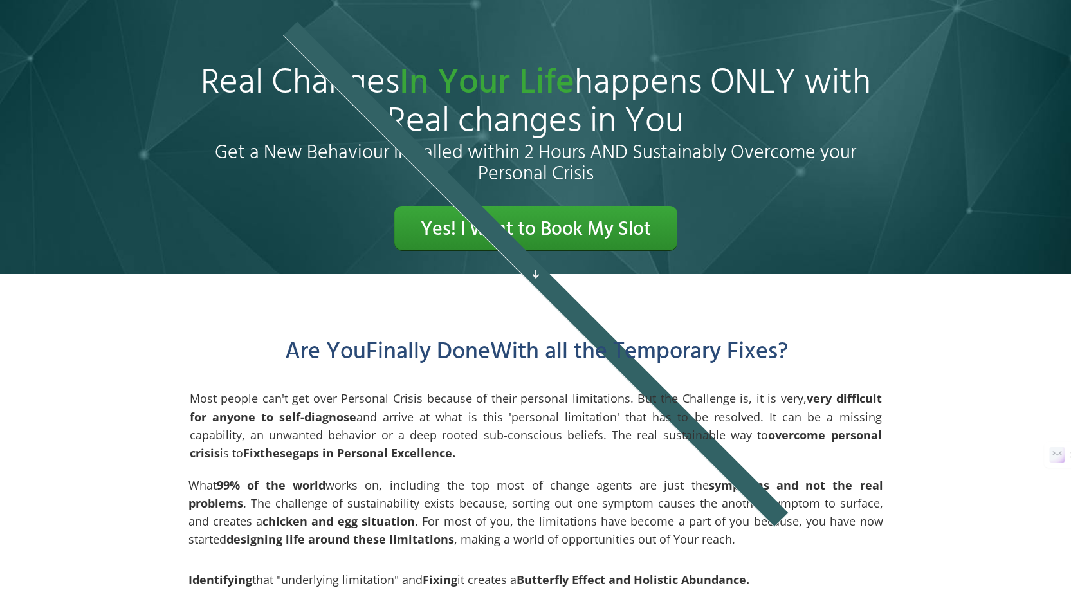
click at [529, 275] on span at bounding box center [535, 273] width 19 height 19
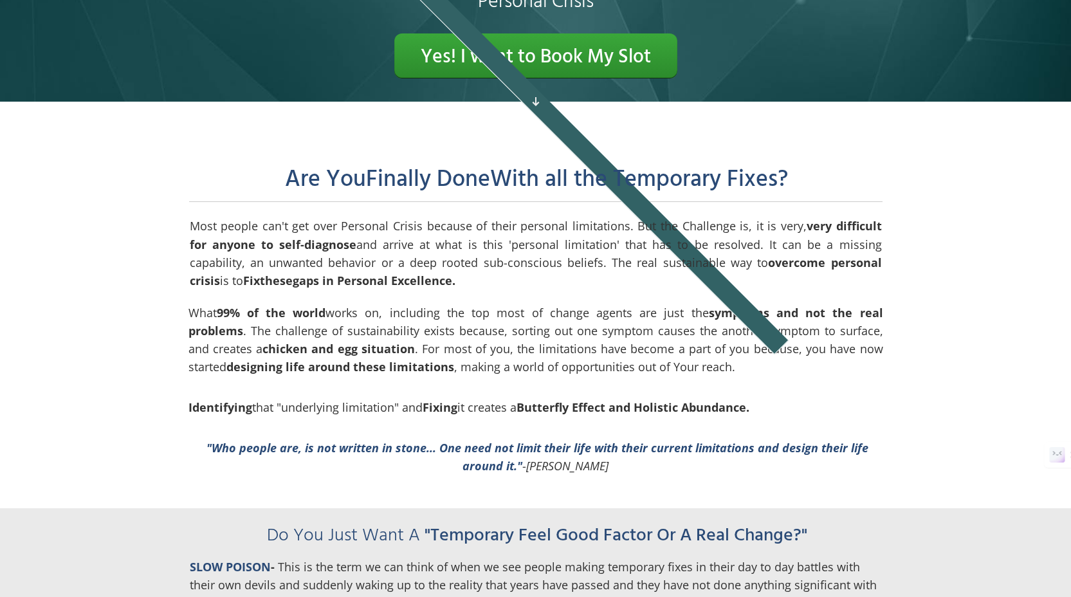
scroll to position [174, 0]
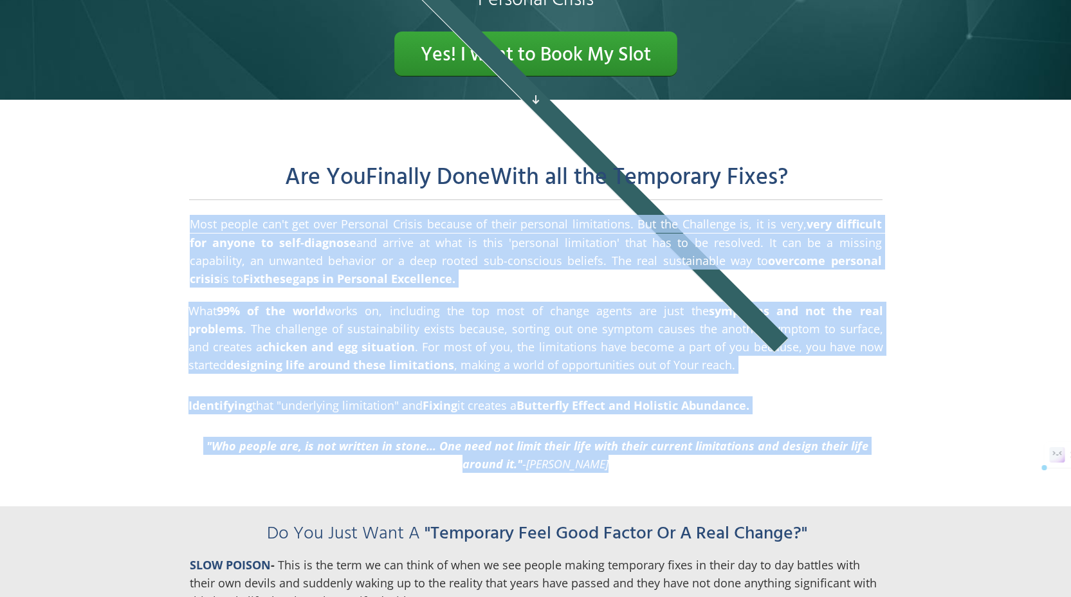
drag, startPoint x: 185, startPoint y: 219, endPoint x: 687, endPoint y: 491, distance: 570.9
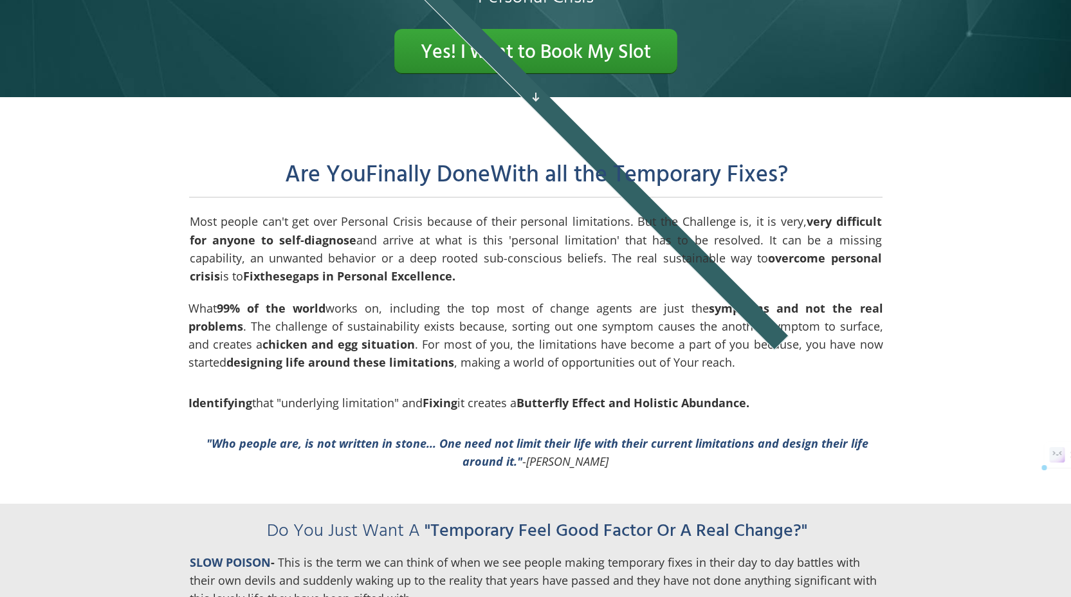
drag, startPoint x: 184, startPoint y: 219, endPoint x: 649, endPoint y: 462, distance: 524.9
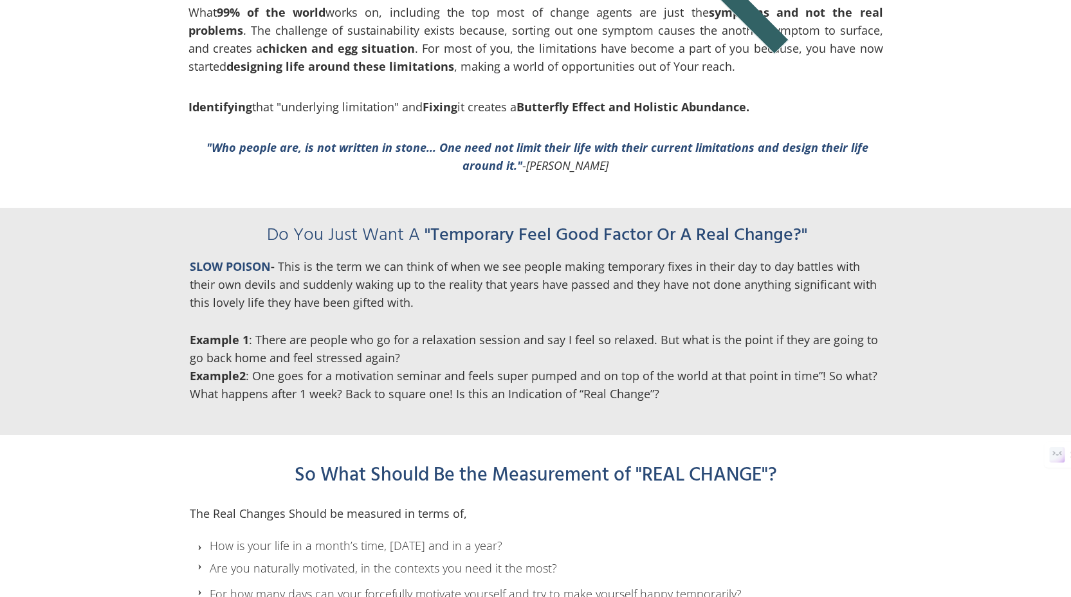
scroll to position [472, 0]
drag, startPoint x: 266, startPoint y: 233, endPoint x: 689, endPoint y: 398, distance: 453.7
click at [689, 398] on div "Do You Just Want A "Temporary Feel Good Factor Or A Real Change?" SLOW POISON -…" at bounding box center [537, 312] width 695 height 183
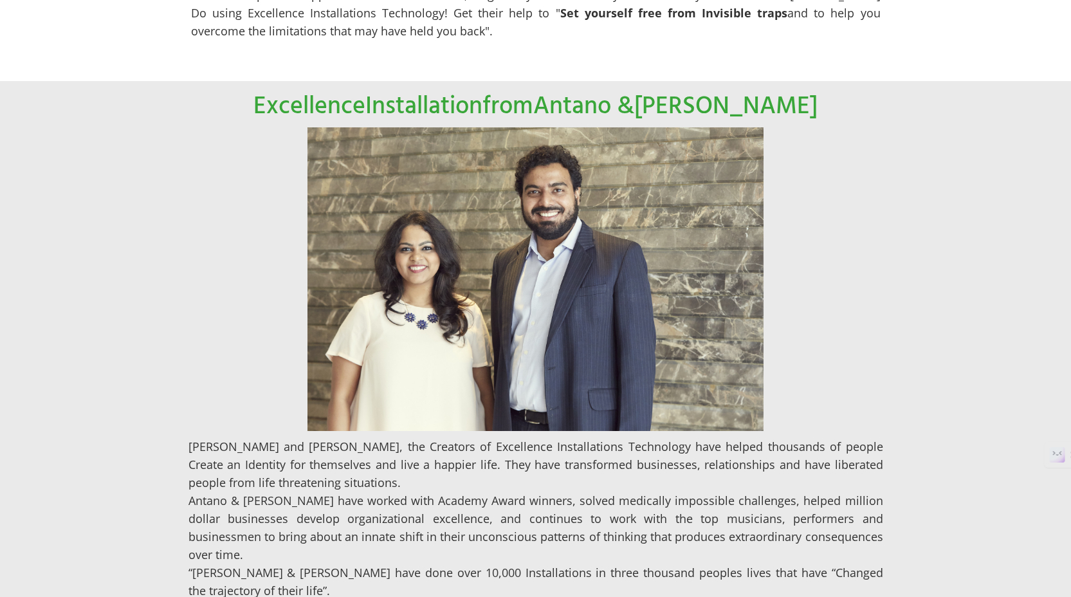
scroll to position [1229, 0]
click at [311, 136] on img at bounding box center [535, 279] width 456 height 304
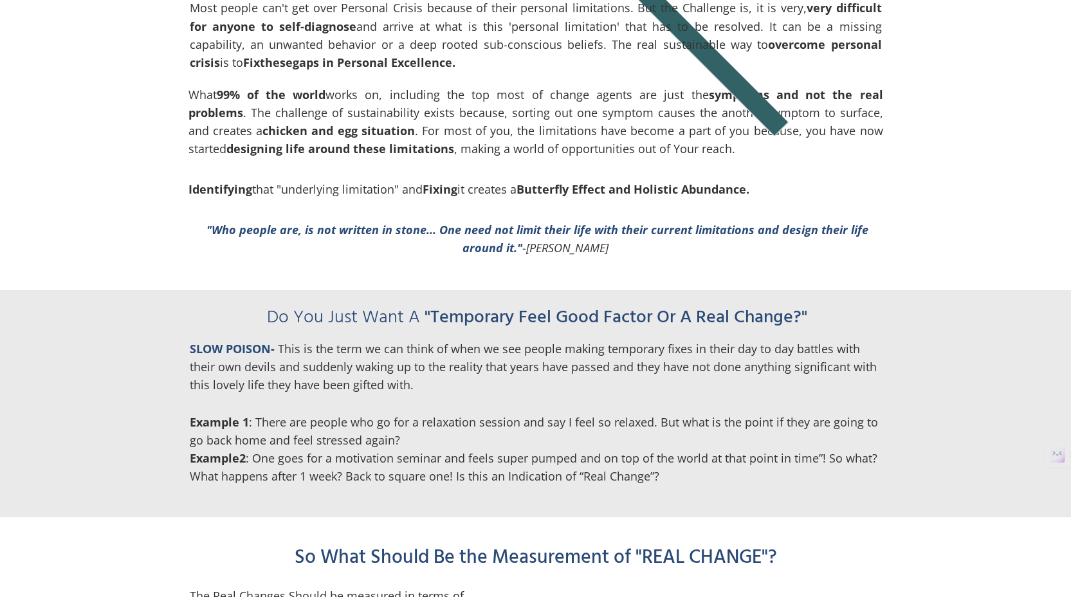
scroll to position [389, 0]
